Goal: Information Seeking & Learning: Learn about a topic

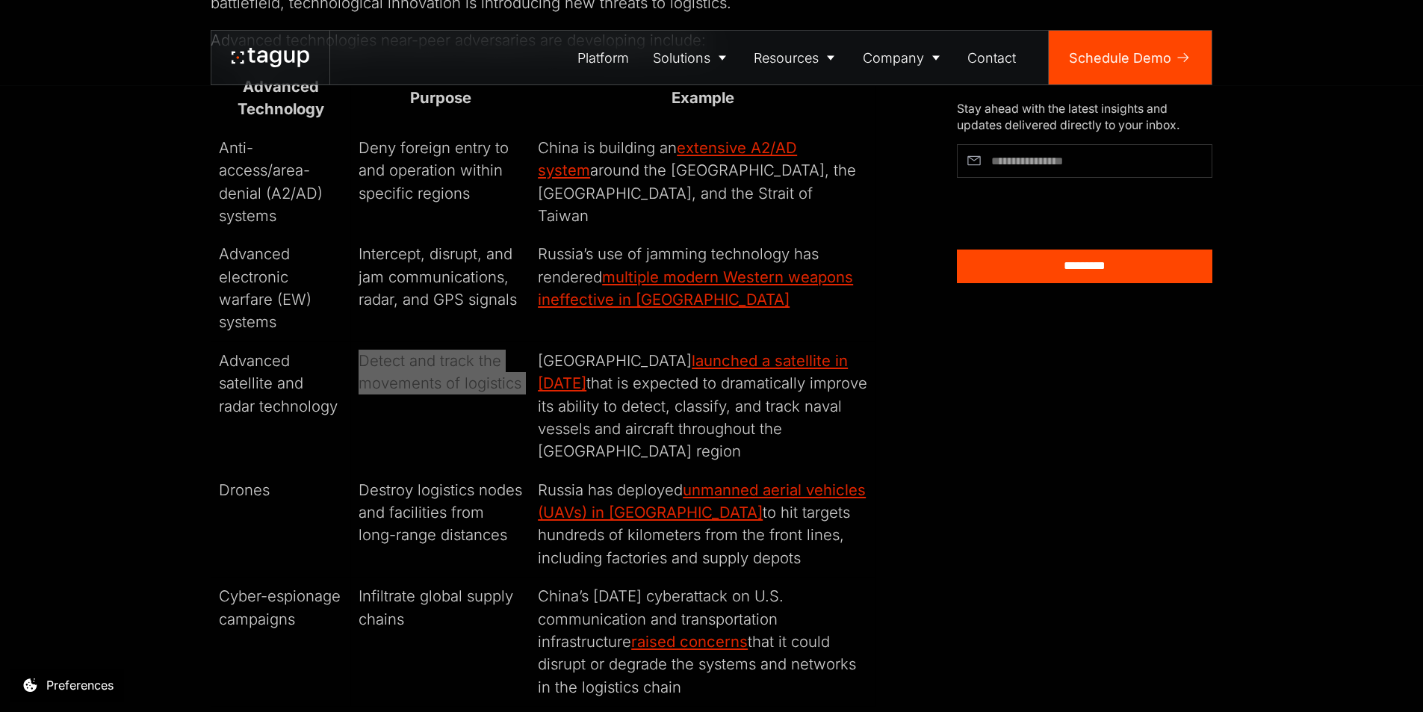
scroll to position [1942, 0]
click at [382, 386] on td "Detect and track the movements of logistics" at bounding box center [439, 405] width 179 height 129
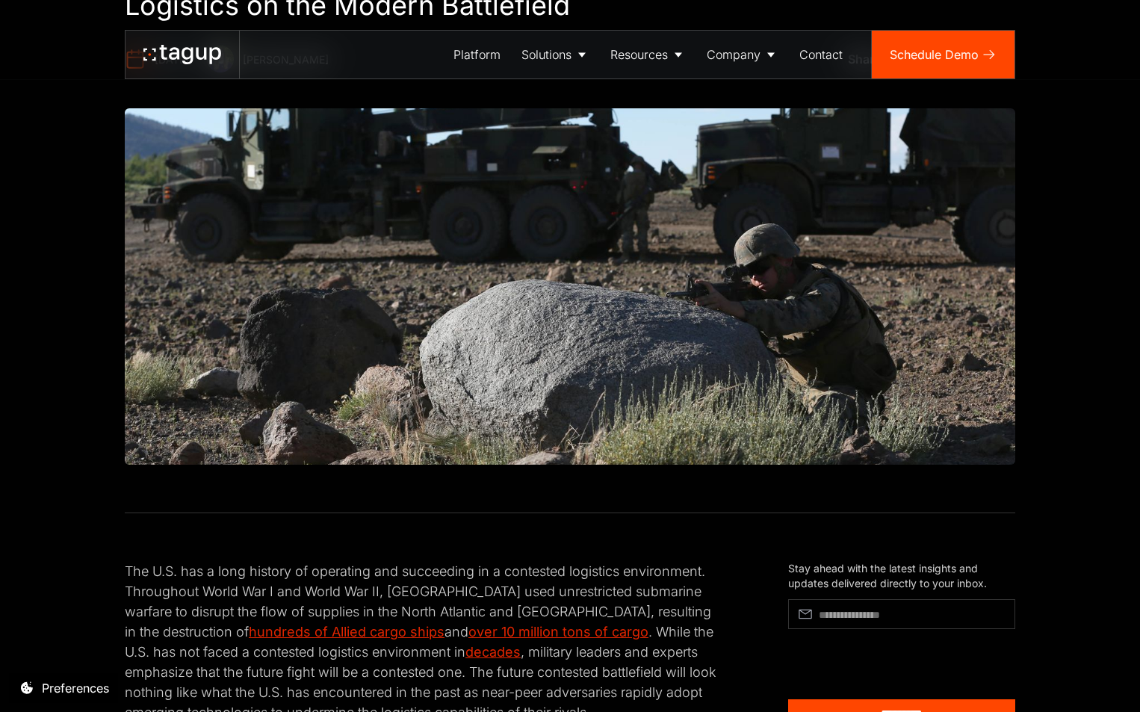
scroll to position [523, 0]
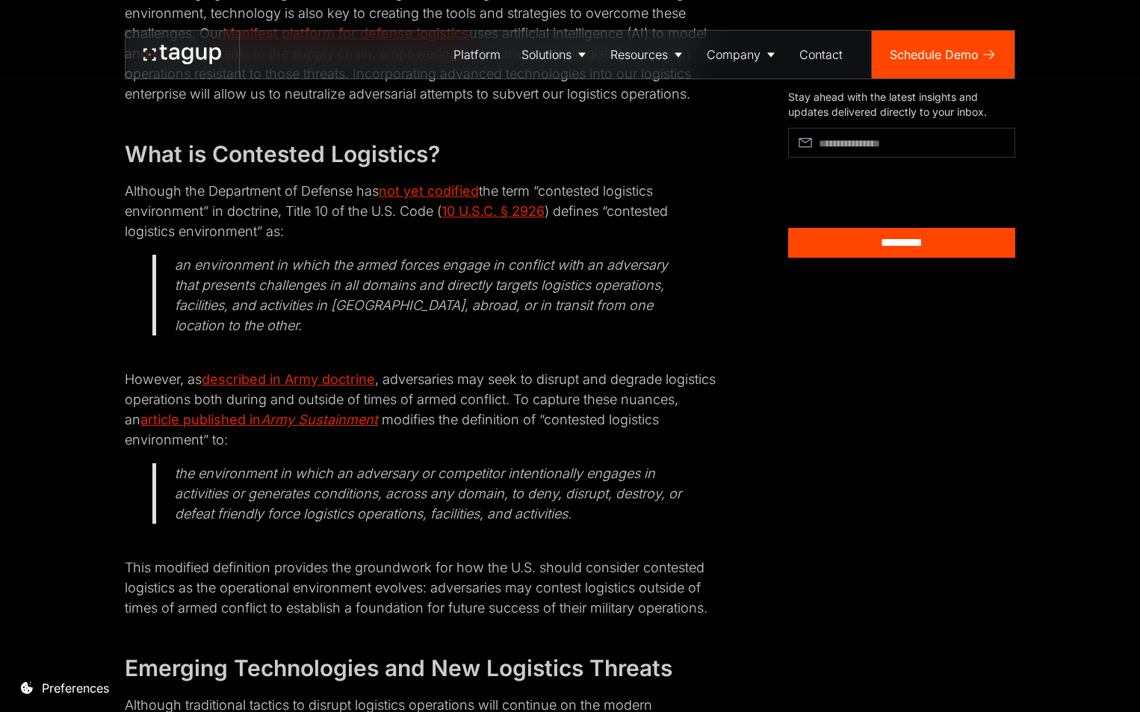
scroll to position [971, 0]
